Goal: Transaction & Acquisition: Book appointment/travel/reservation

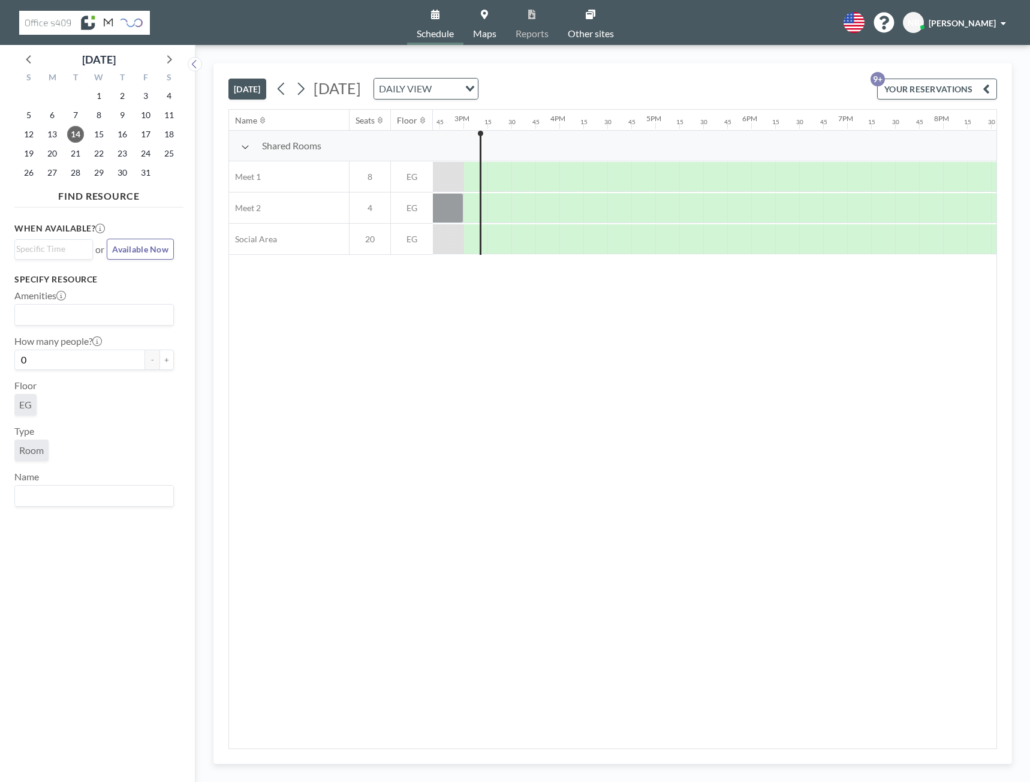
scroll to position [0, 1415]
click at [116, 135] on span "16" at bounding box center [122, 134] width 17 height 17
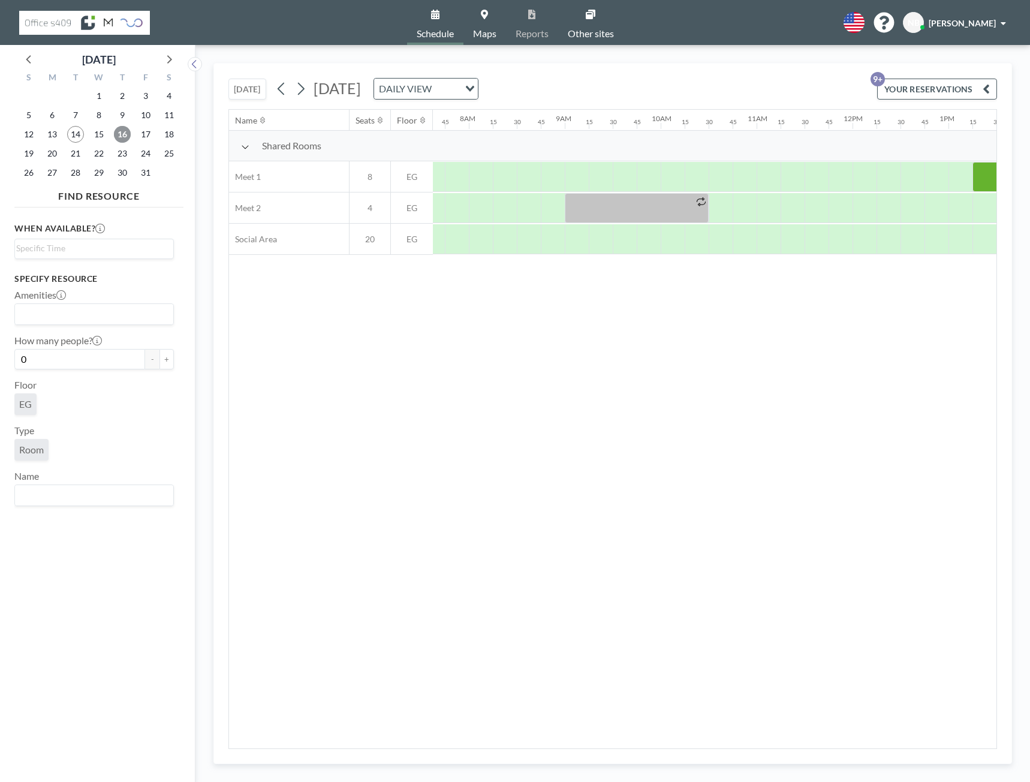
scroll to position [0, 744]
drag, startPoint x: 660, startPoint y: 169, endPoint x: 700, endPoint y: 170, distance: 40.2
click at [700, 170] on div at bounding box center [685, 177] width 72 height 30
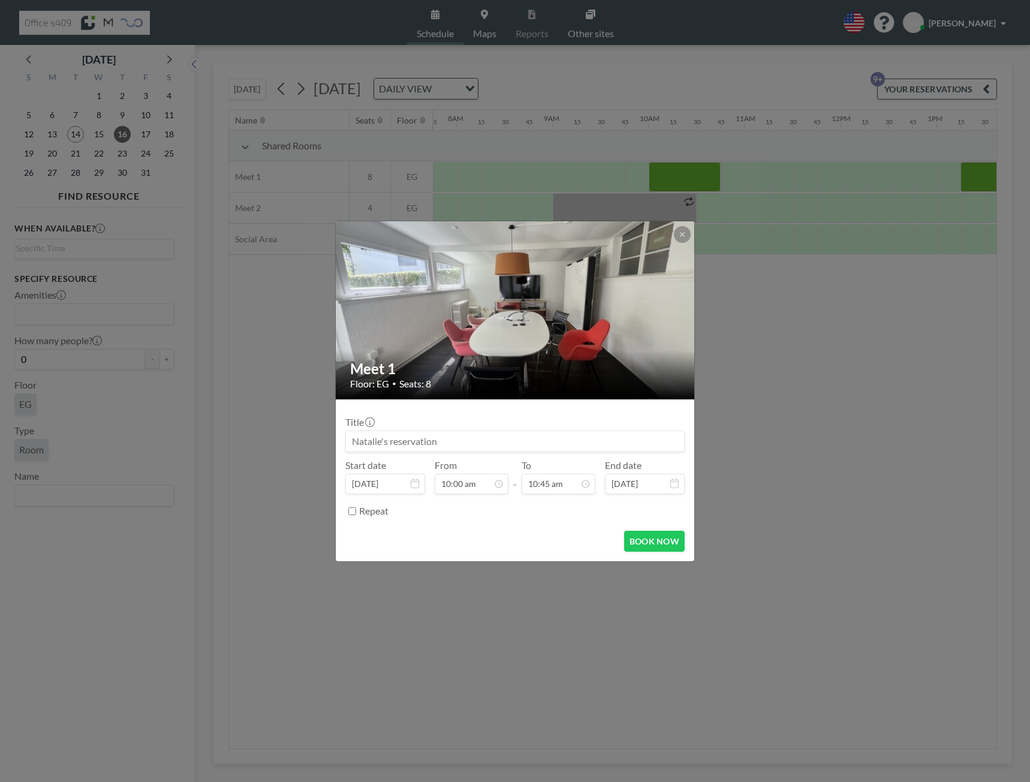
click at [414, 435] on input at bounding box center [515, 441] width 338 height 20
drag, startPoint x: 392, startPoint y: 443, endPoint x: 494, endPoint y: 446, distance: 102.6
click at [395, 444] on input "Customersuccess" at bounding box center [515, 441] width 338 height 20
click at [393, 443] on input "Customer successS" at bounding box center [515, 441] width 338 height 20
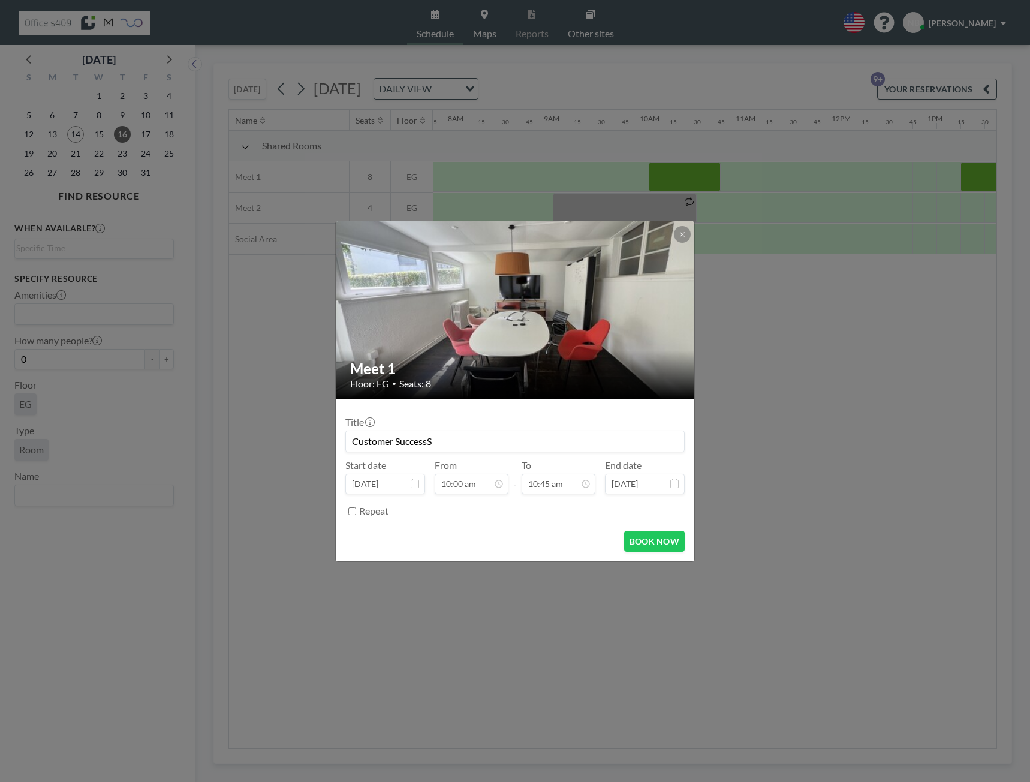
click at [474, 441] on input "Customer SuccessS" at bounding box center [515, 441] width 338 height 20
type input "Customer Success"
click at [639, 547] on button "BOOK NOW" at bounding box center [654, 541] width 61 height 21
